Goal: Task Accomplishment & Management: Use online tool/utility

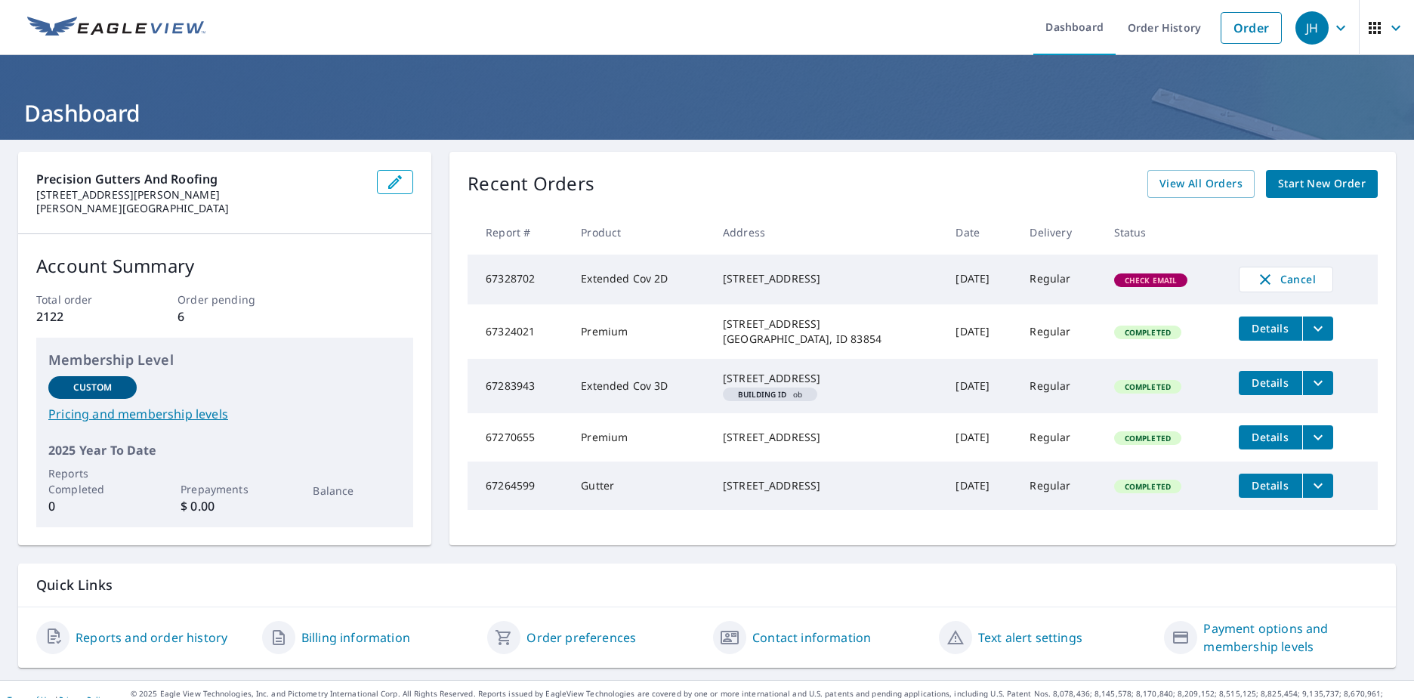
click at [1156, 284] on span "Check Email" at bounding box center [1151, 280] width 71 height 11
click at [515, 285] on td "67328702" at bounding box center [518, 280] width 101 height 50
click at [1323, 182] on span "Start New Order" at bounding box center [1322, 183] width 88 height 19
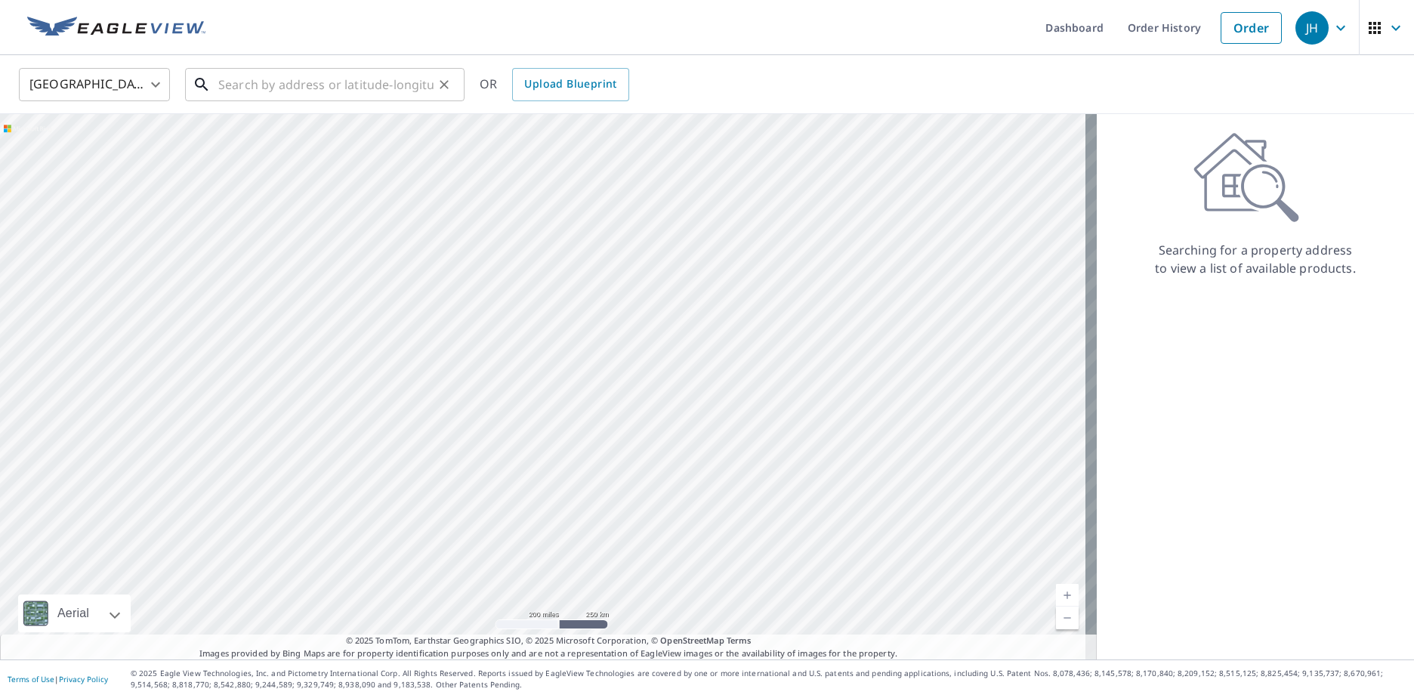
click at [232, 84] on input "text" at bounding box center [325, 84] width 215 height 42
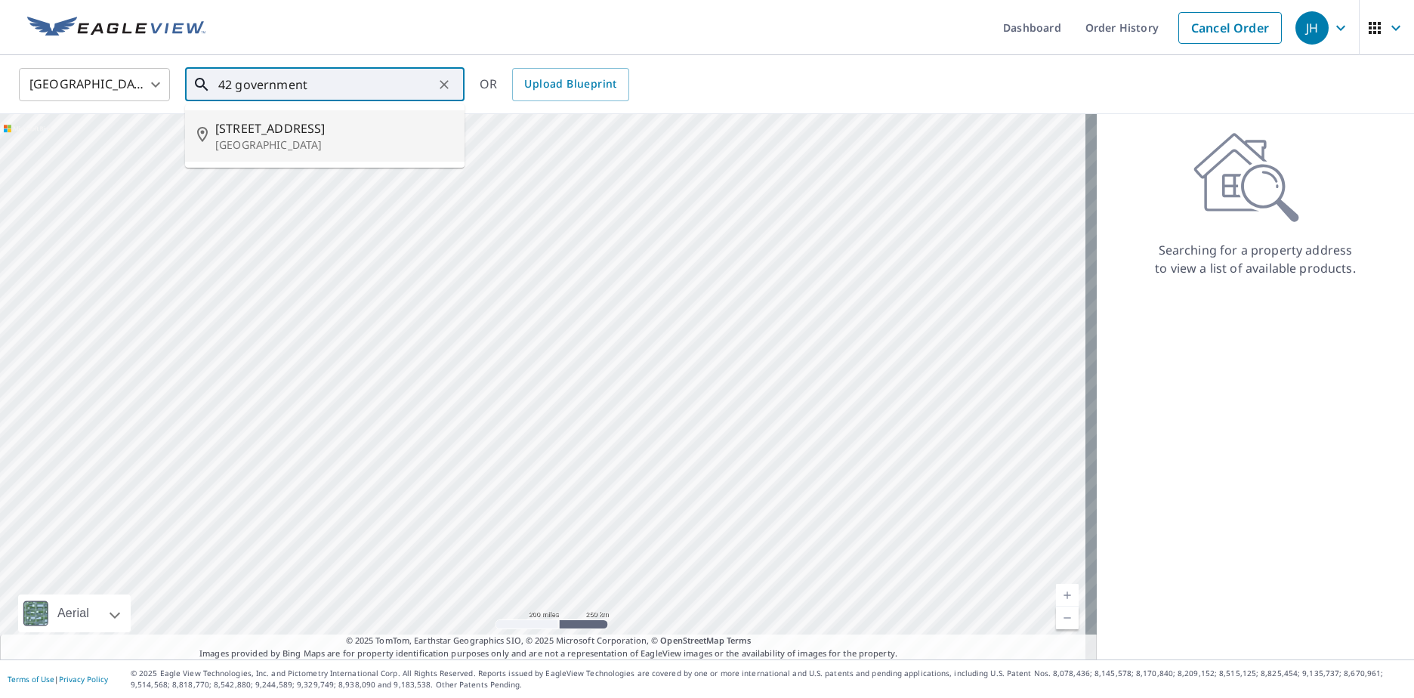
click at [232, 135] on span "[STREET_ADDRESS]" at bounding box center [333, 128] width 237 height 18
type input "[STREET_ADDRESS]"
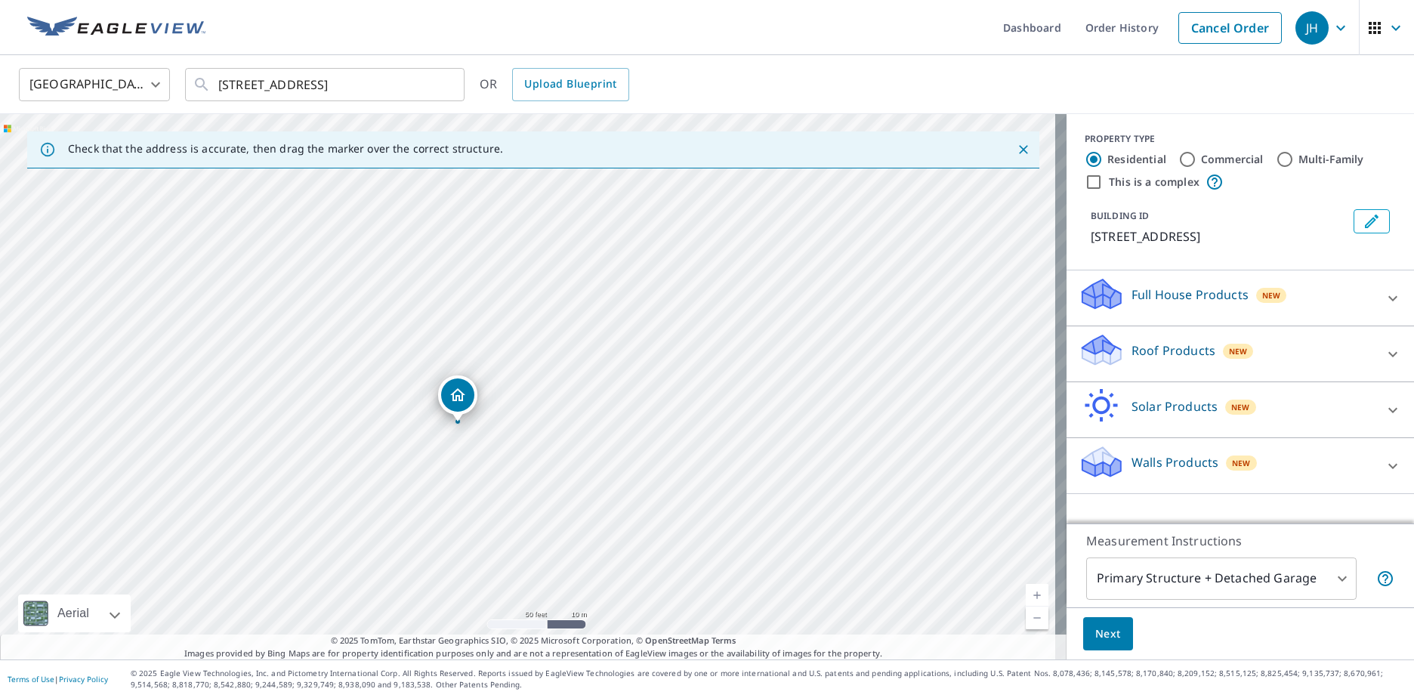
drag, startPoint x: 418, startPoint y: 449, endPoint x: 653, endPoint y: 363, distance: 250.2
click at [653, 363] on div "[STREET_ADDRESS]" at bounding box center [533, 386] width 1067 height 545
